Goal: Ask a question

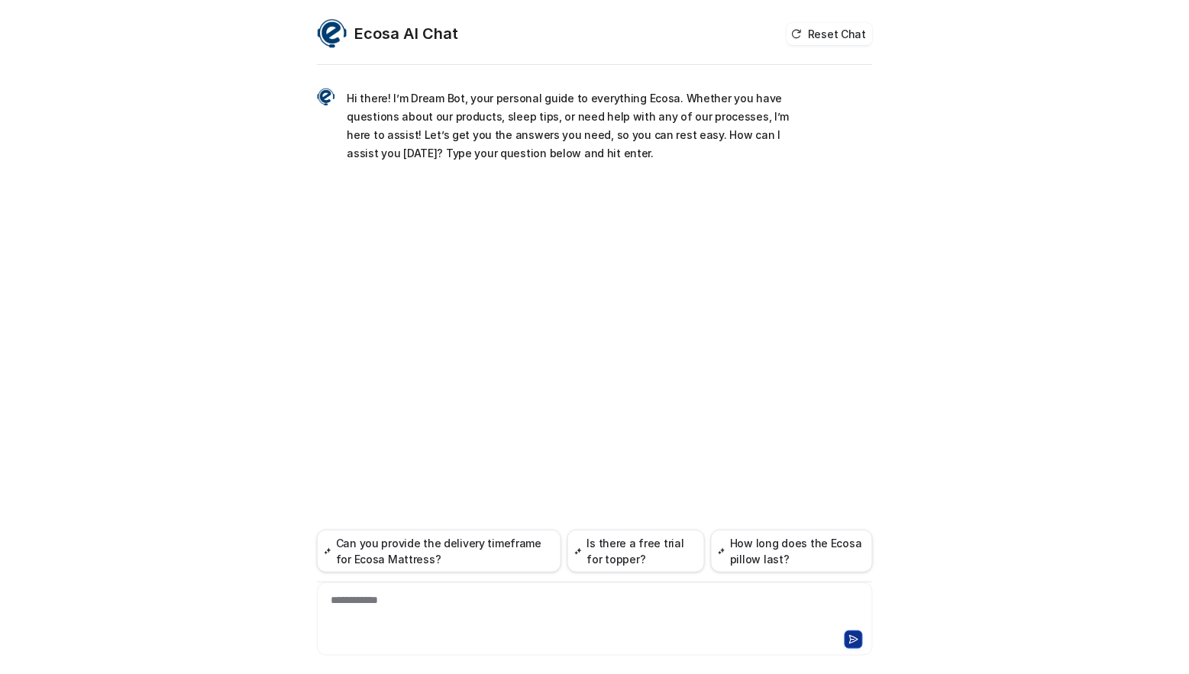
click at [401, 605] on div "**********" at bounding box center [595, 609] width 548 height 35
paste div
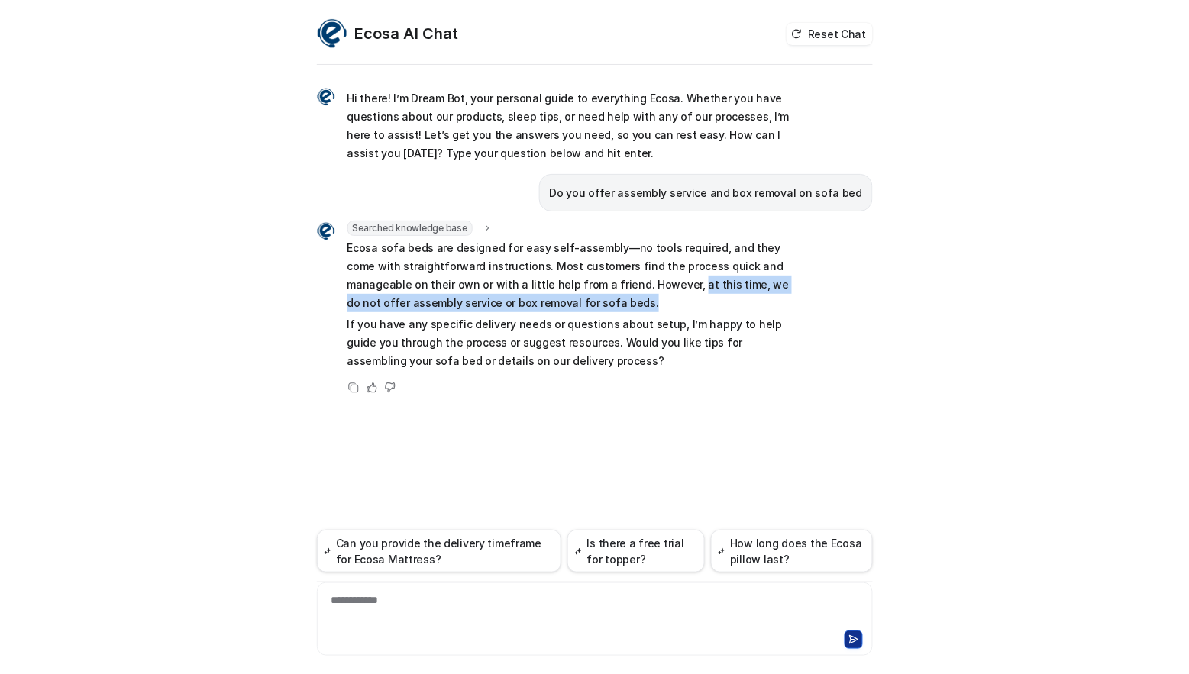
drag, startPoint x: 582, startPoint y: 301, endPoint x: 618, endPoint y: 286, distance: 39.4
click at [618, 286] on p "Ecosa sofa beds are designed for easy self-assembly—no tools required, and they…" at bounding box center [570, 275] width 447 height 73
copy p "at this time, we do not offer assembly service or box removal for sofa beds."
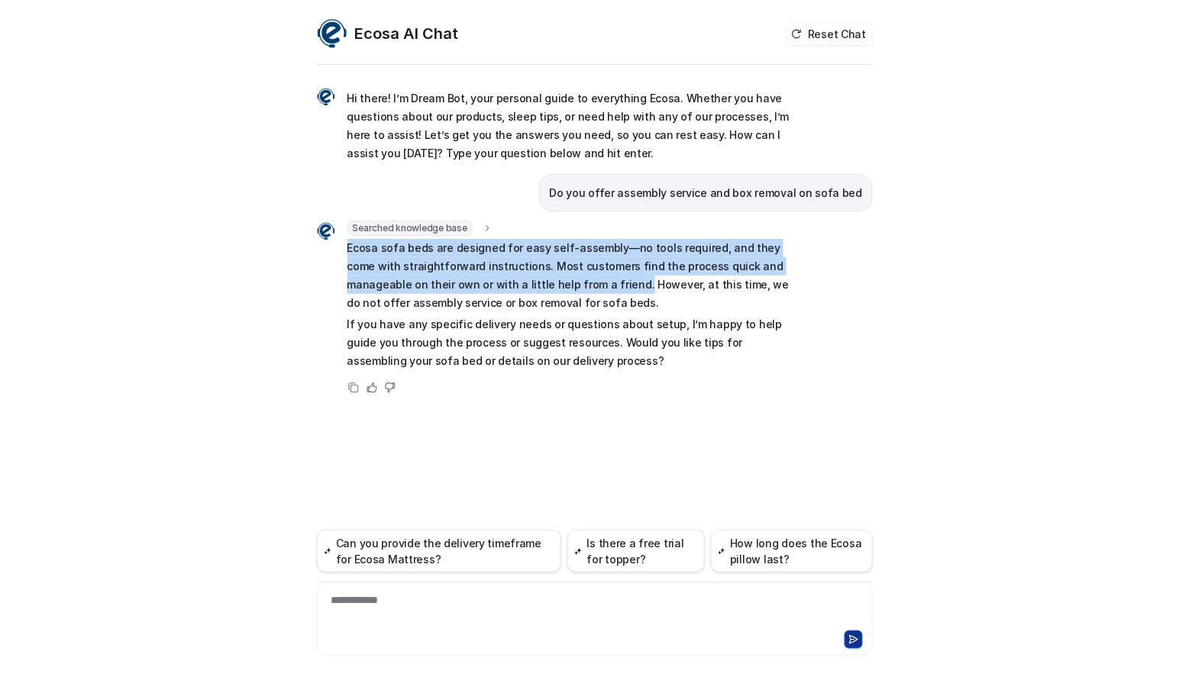
drag, startPoint x: 340, startPoint y: 245, endPoint x: 568, endPoint y: 287, distance: 232.1
click at [568, 287] on div "Searched knowledge base search_queries : "assembly service sofa bed,box removal…" at bounding box center [555, 297] width 477 height 152
copy p "Ecosa sofa beds are designed for easy self-assembly—no tools required, and they…"
